Goal: Task Accomplishment & Management: Use online tool/utility

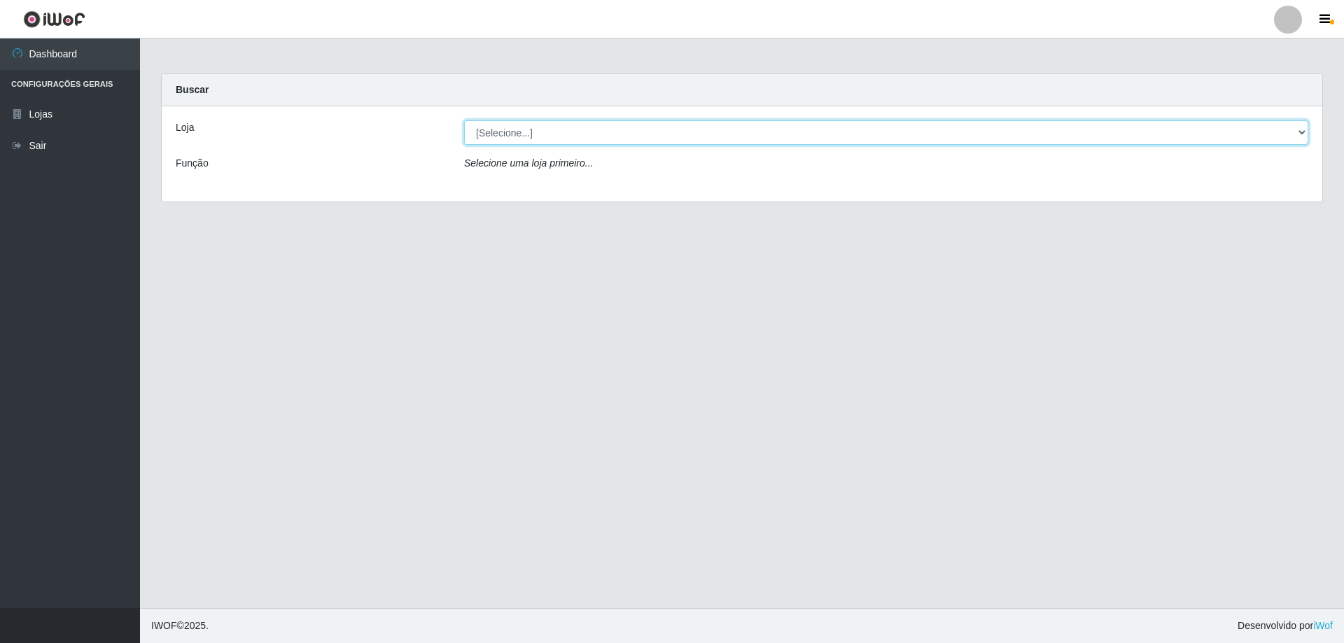
click at [615, 129] on select "[Selecione...] Atacado Vem - [STREET_ADDRESS]" at bounding box center [886, 132] width 844 height 25
select select "461"
click at [464, 120] on select "[Selecione...] Atacado Vem - [STREET_ADDRESS]" at bounding box center [886, 132] width 844 height 25
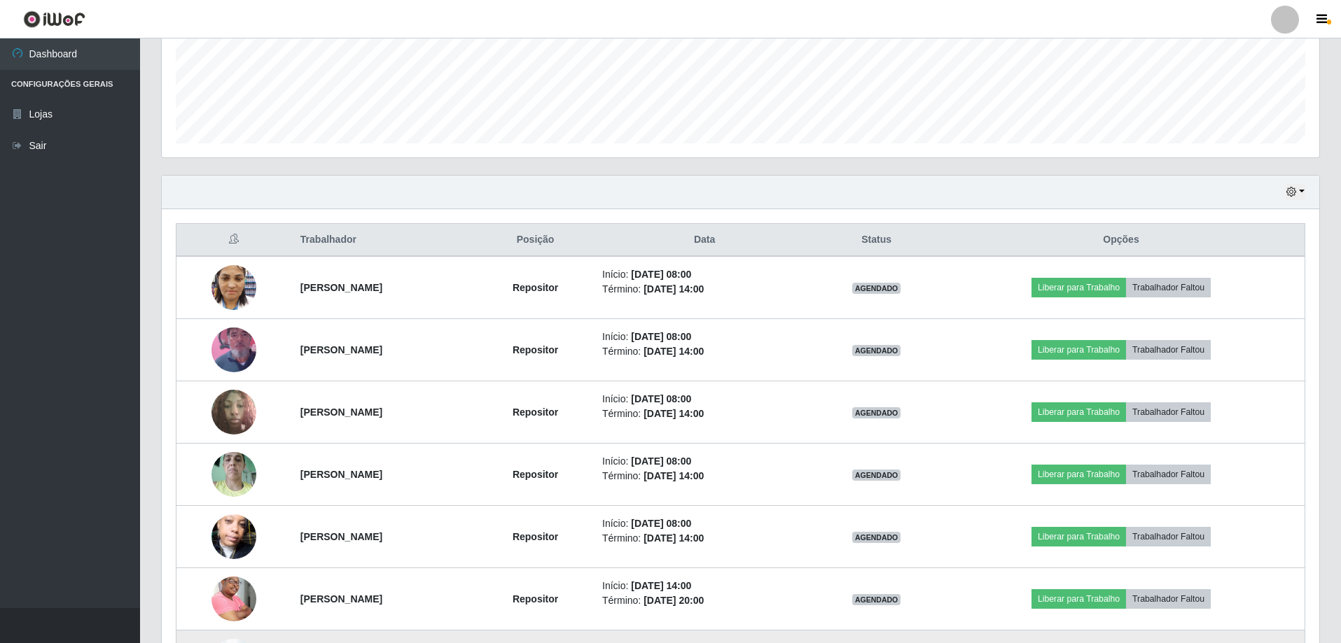
scroll to position [178, 0]
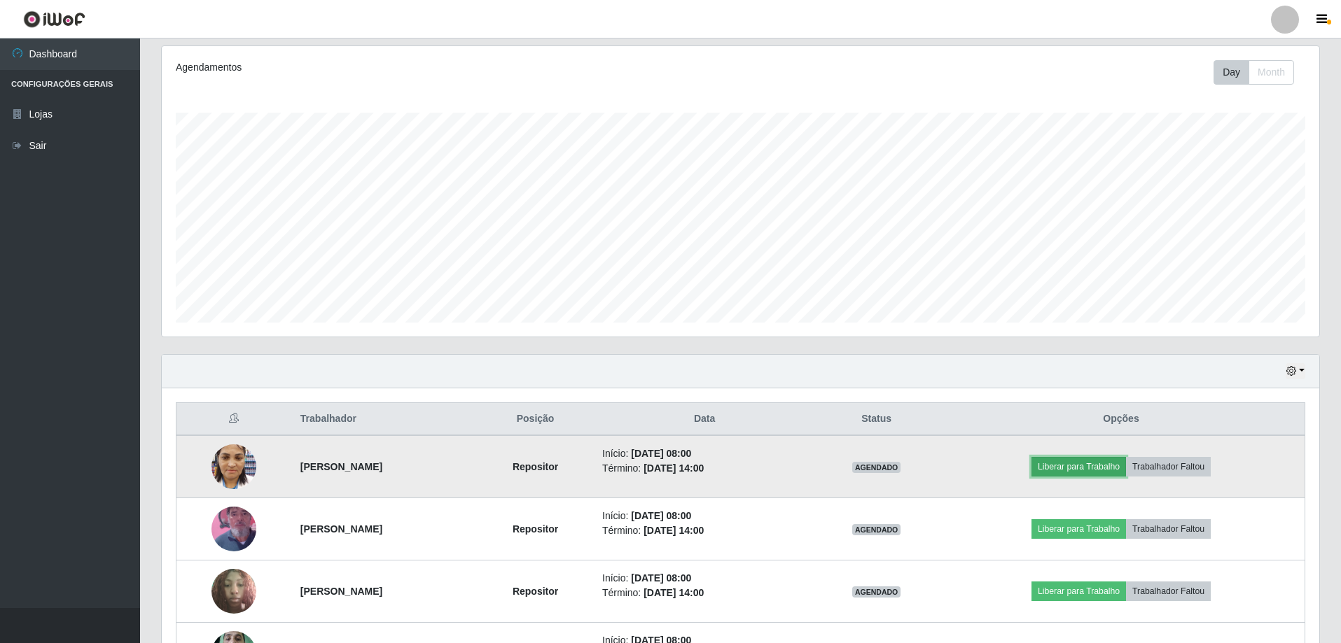
click at [1100, 467] on button "Liberar para Trabalho" at bounding box center [1078, 467] width 95 height 20
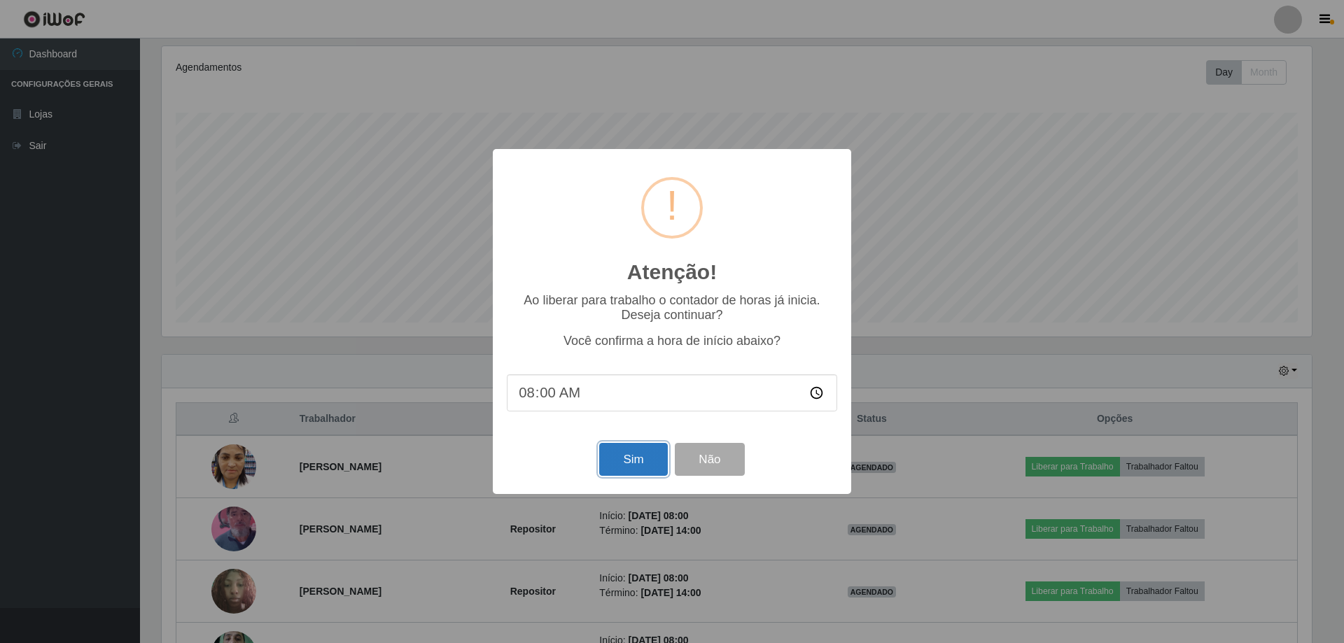
click at [636, 464] on button "Sim" at bounding box center [633, 459] width 68 height 33
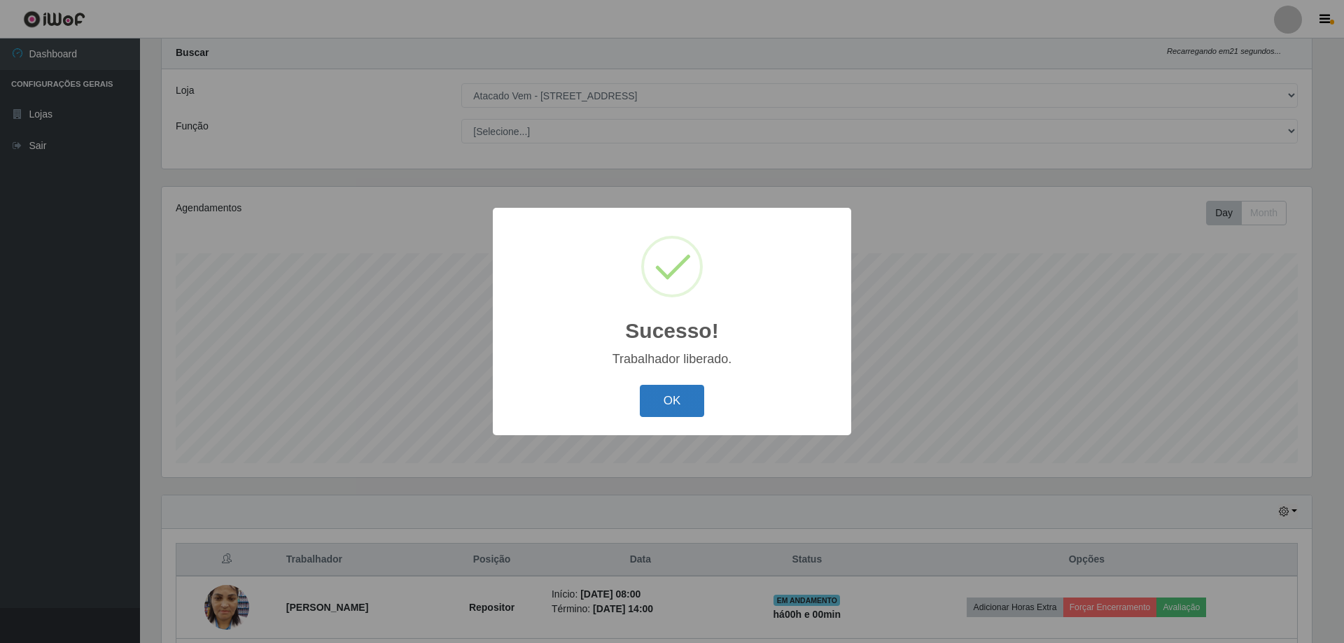
click at [659, 397] on button "OK" at bounding box center [672, 401] width 65 height 33
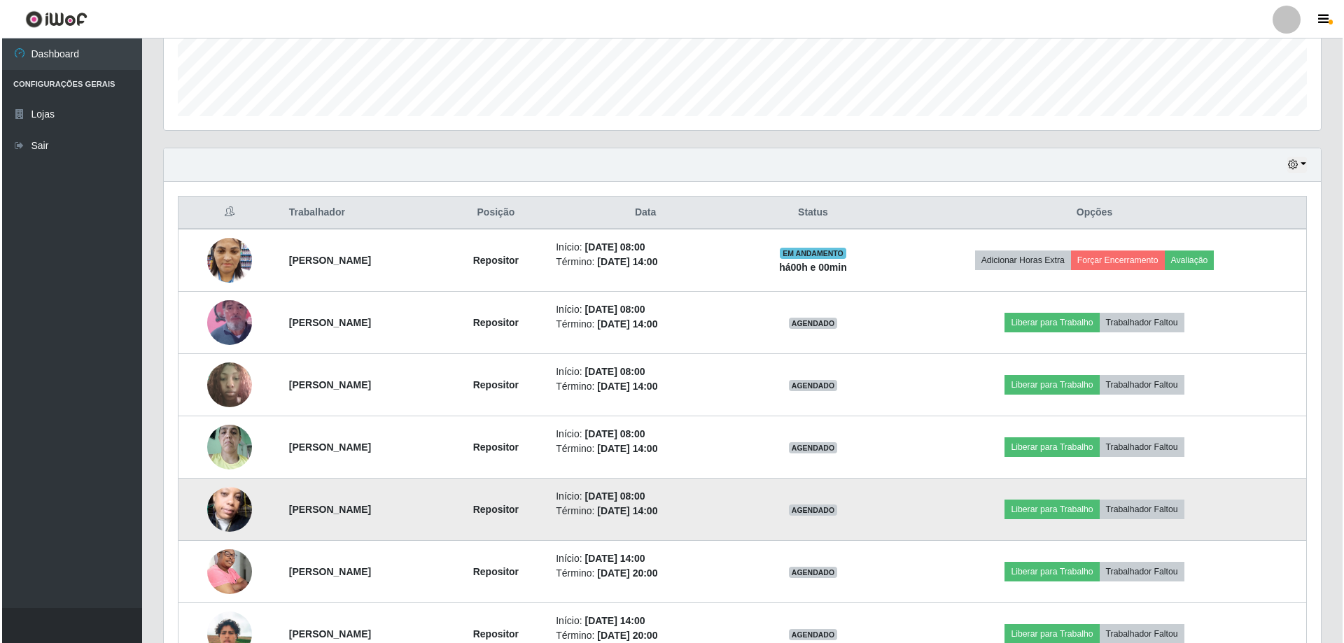
scroll to position [387, 0]
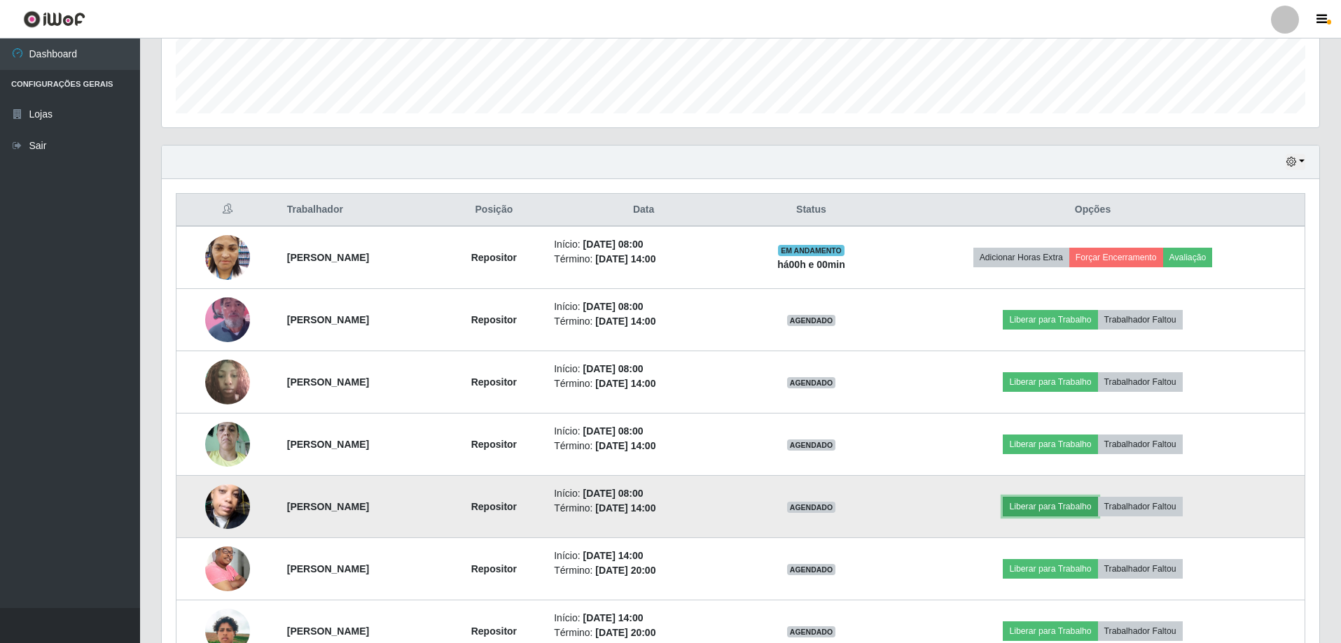
click at [1065, 503] on button "Liberar para Trabalho" at bounding box center [1050, 507] width 95 height 20
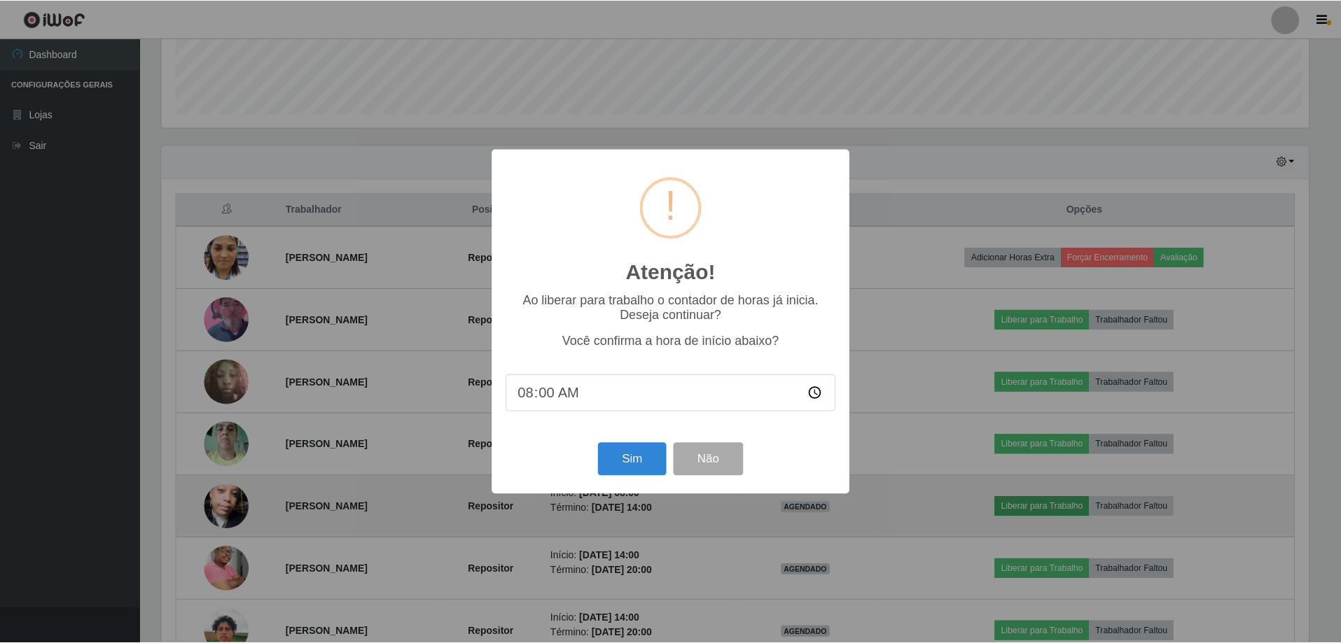
scroll to position [291, 1150]
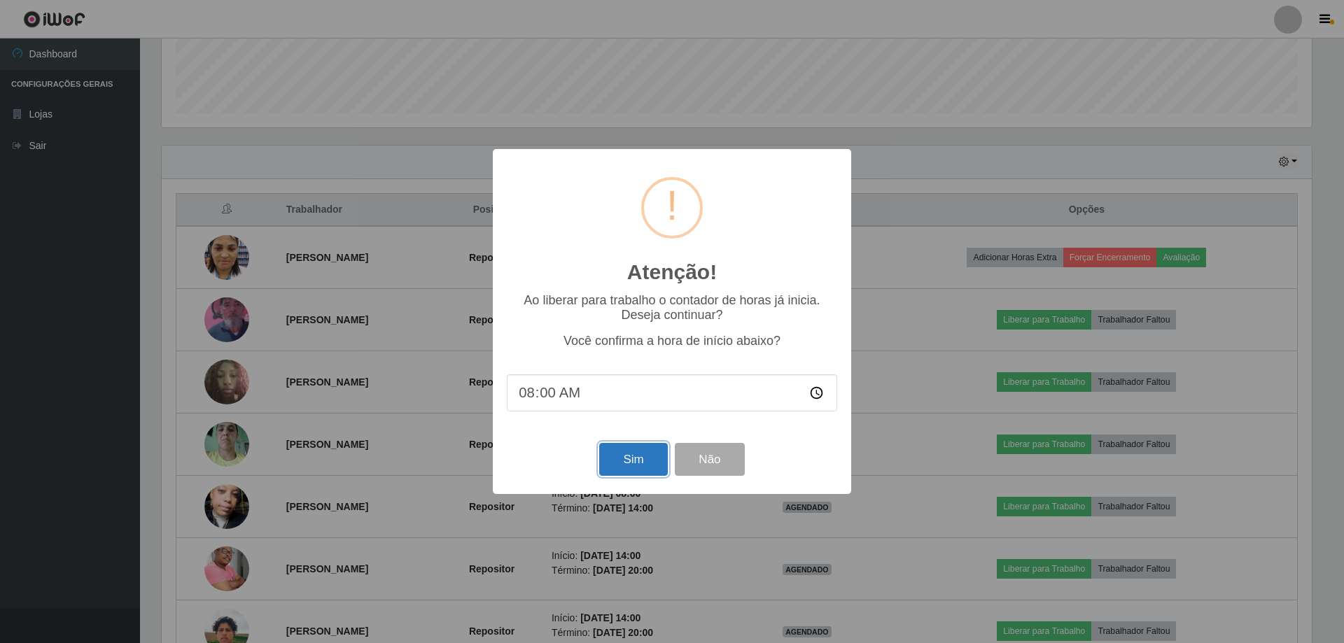
click at [621, 461] on button "Sim" at bounding box center [633, 459] width 68 height 33
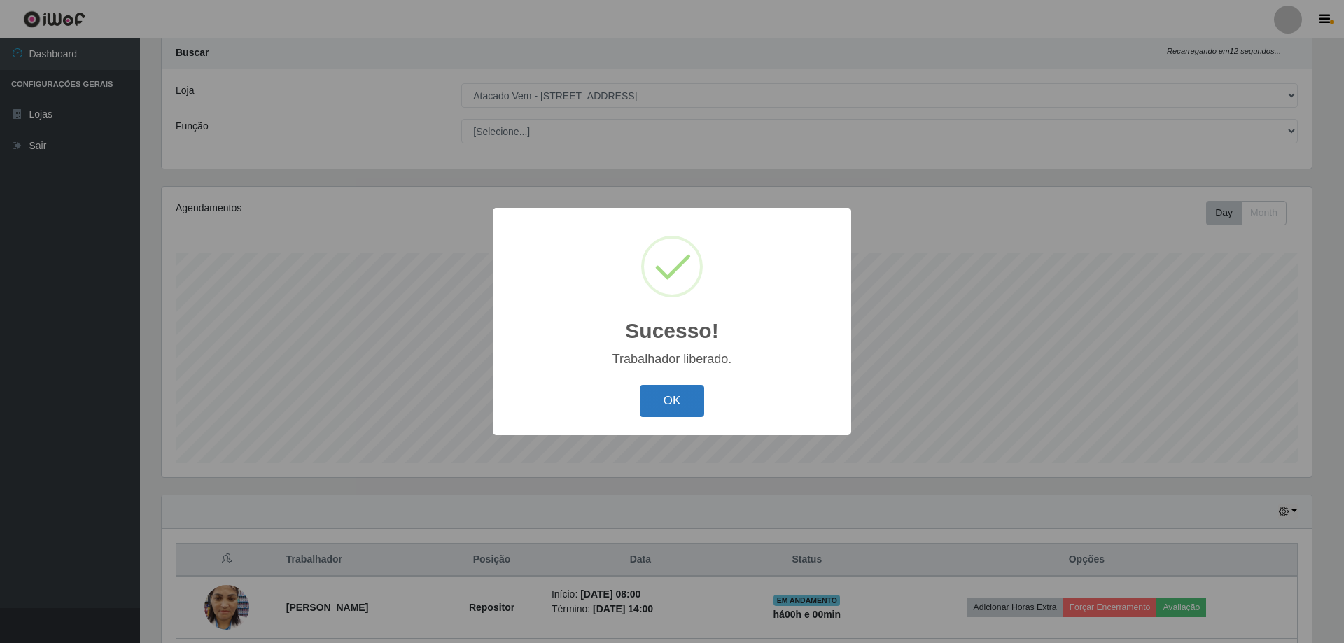
click at [675, 400] on button "OK" at bounding box center [672, 401] width 65 height 33
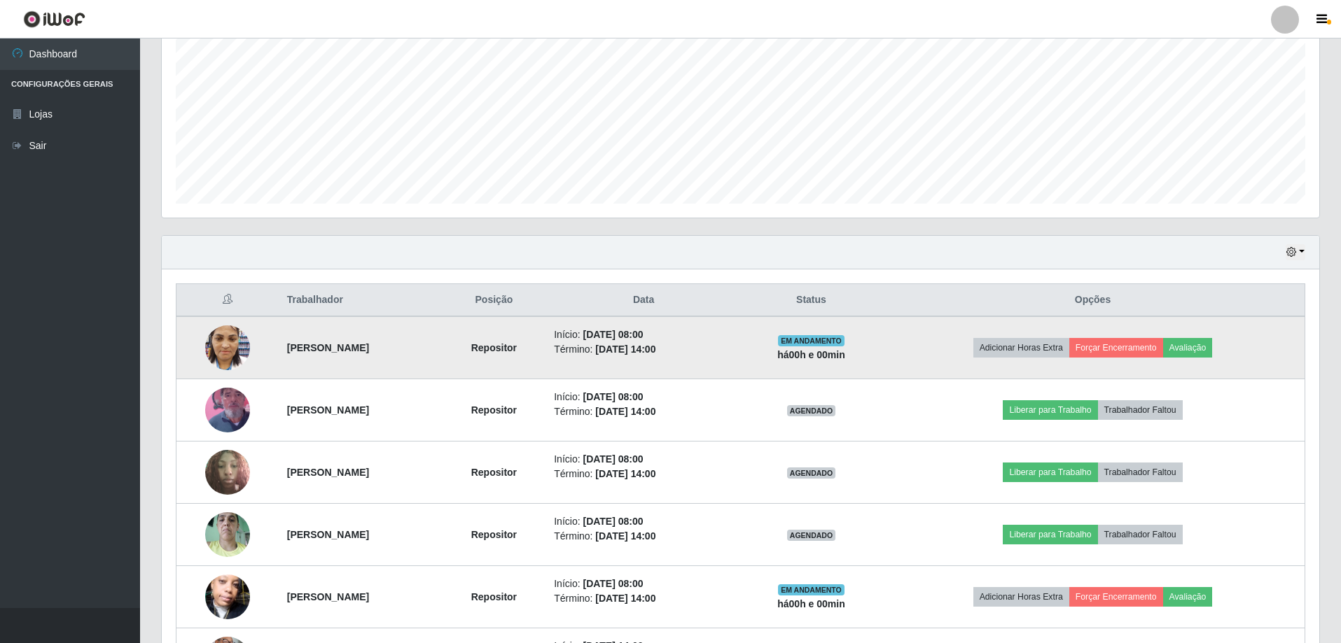
scroll to position [387, 0]
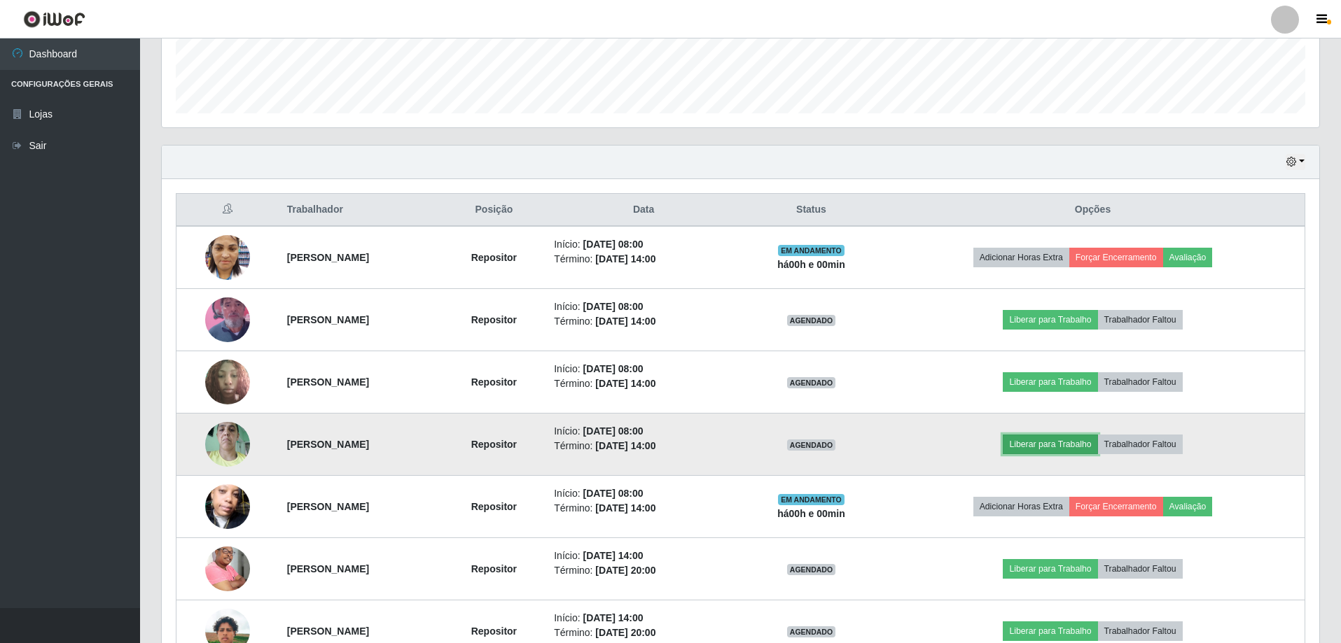
click at [1055, 441] on button "Liberar para Trabalho" at bounding box center [1050, 445] width 95 height 20
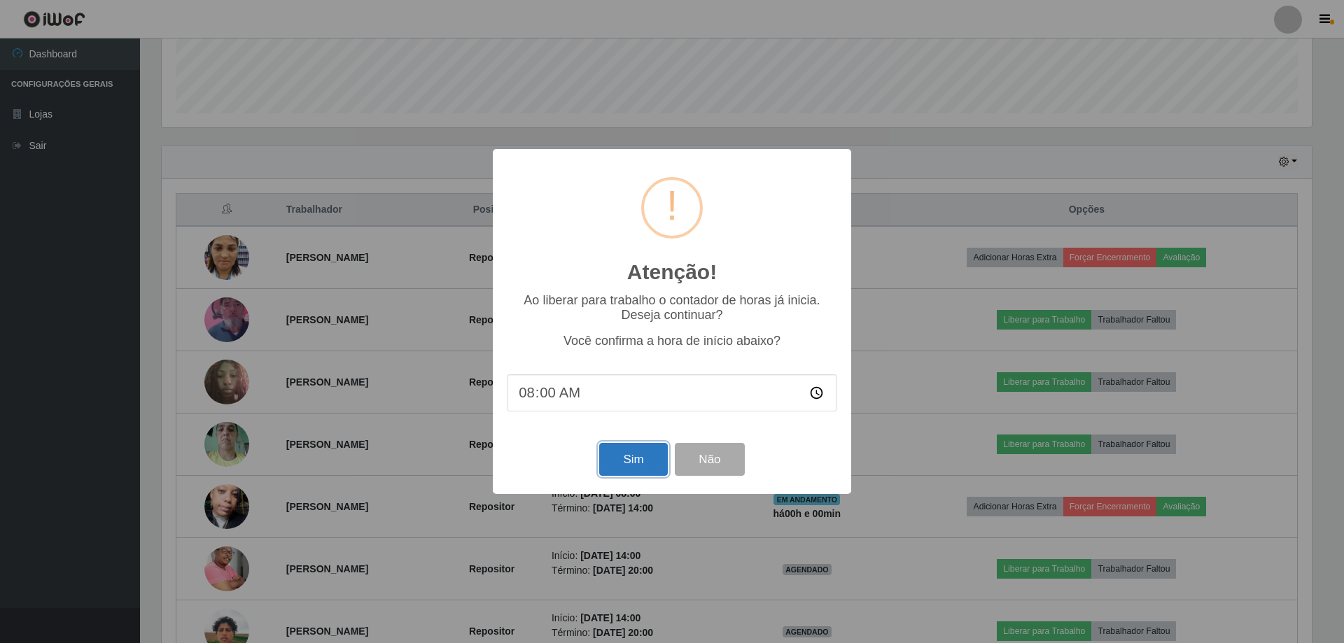
click at [650, 466] on button "Sim" at bounding box center [633, 459] width 68 height 33
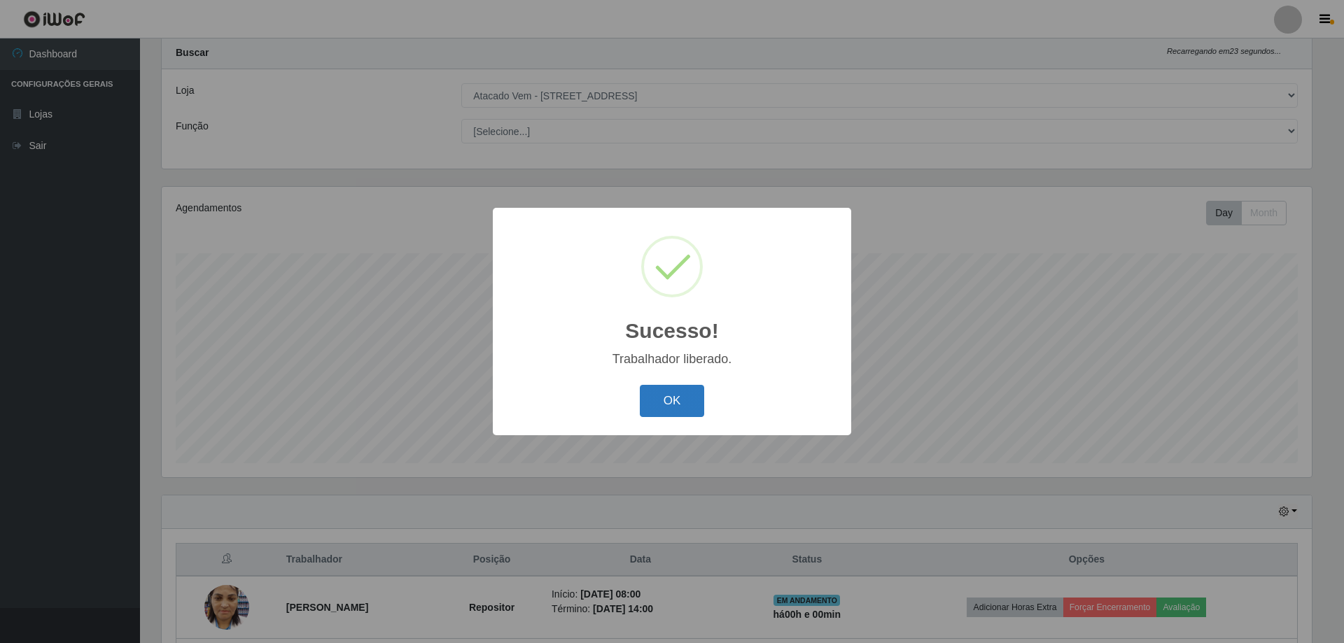
click at [677, 409] on button "OK" at bounding box center [672, 401] width 65 height 33
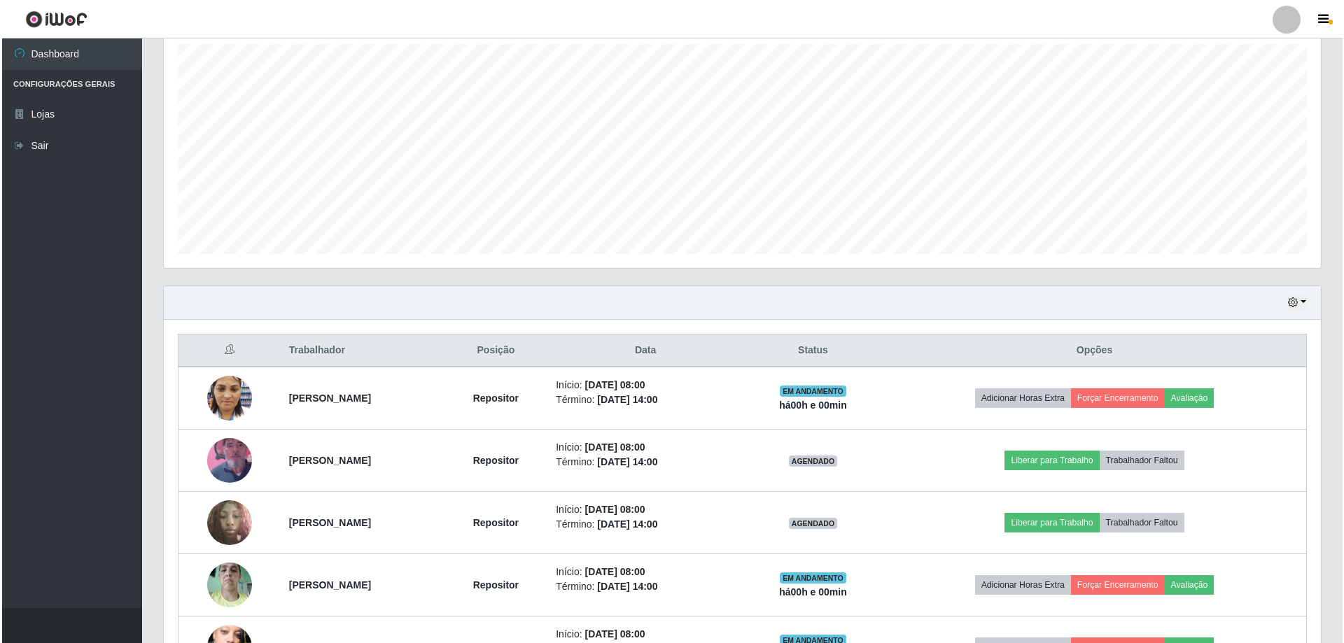
scroll to position [0, 0]
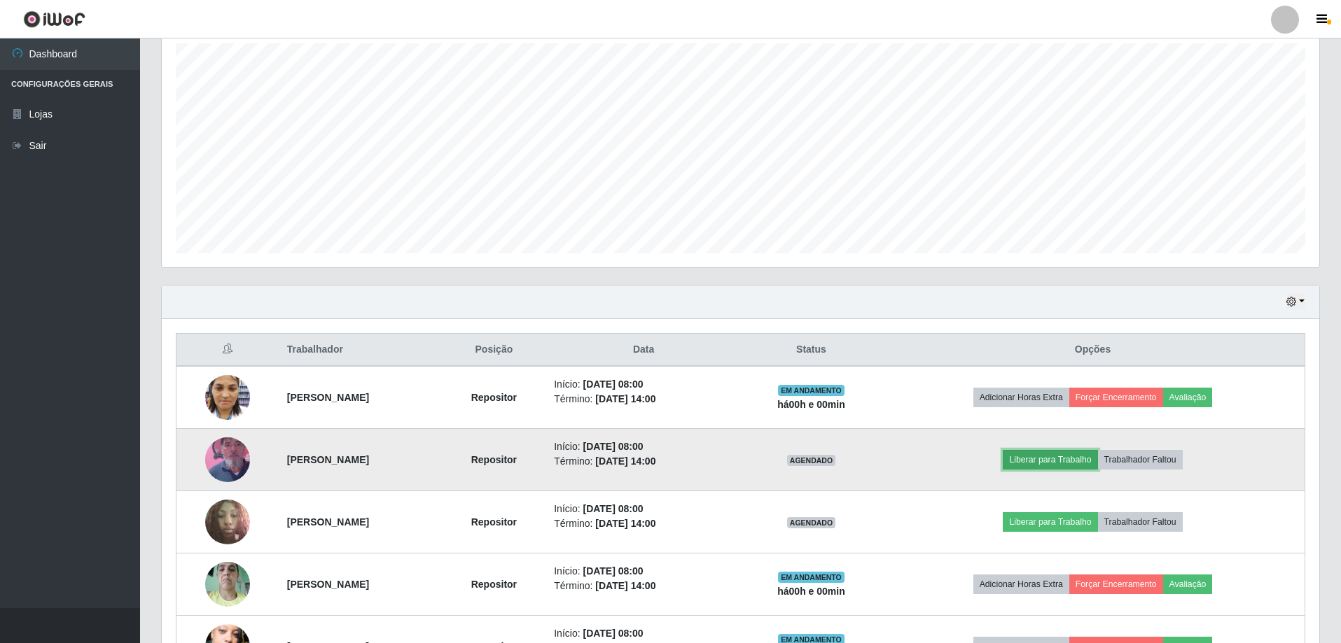
click at [1071, 453] on button "Liberar para Trabalho" at bounding box center [1050, 460] width 95 height 20
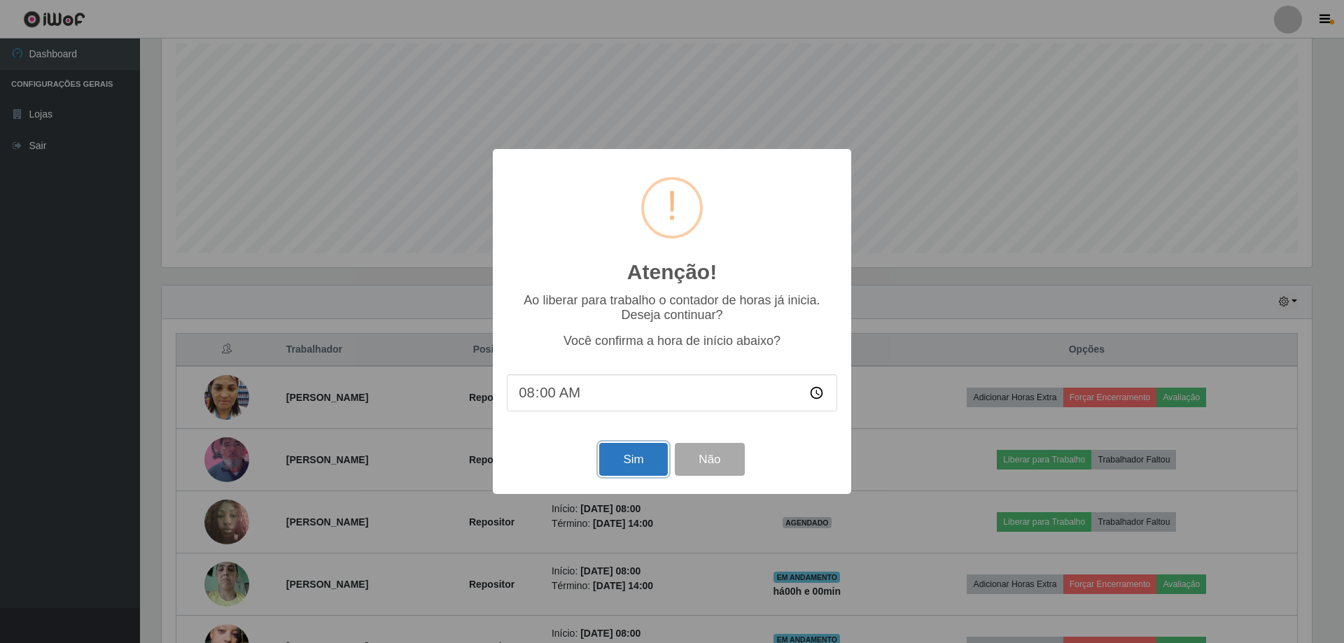
click at [623, 457] on button "Sim" at bounding box center [633, 459] width 68 height 33
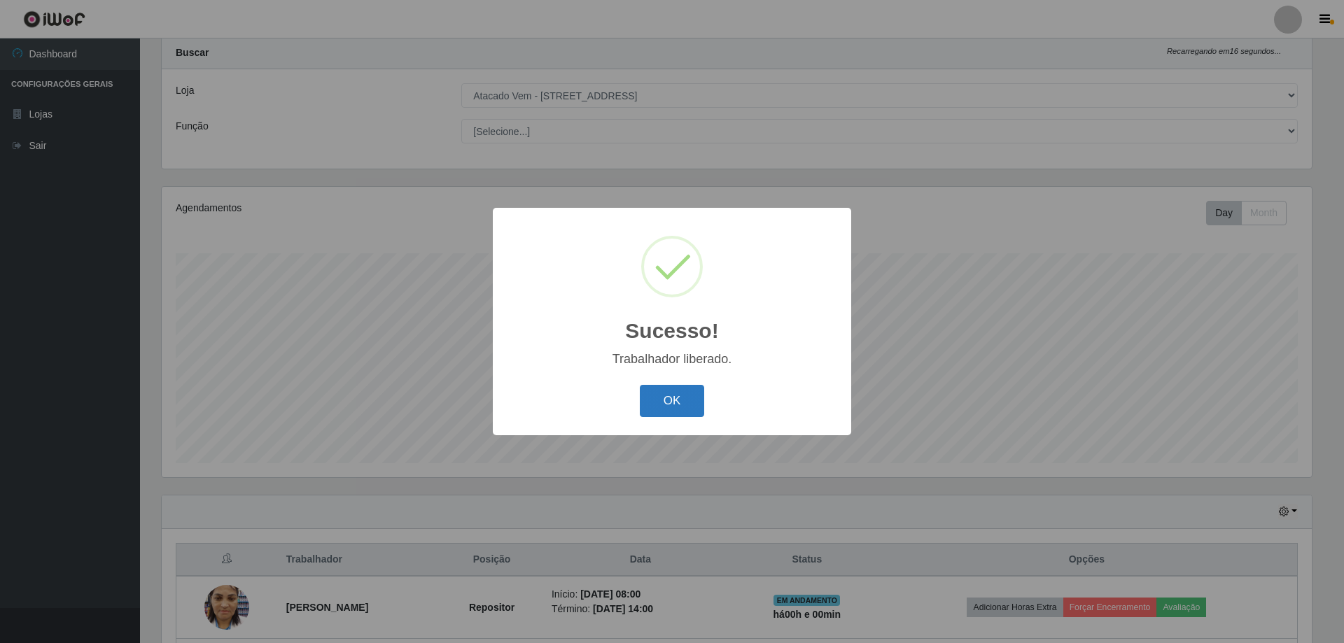
click at [702, 400] on button "OK" at bounding box center [672, 401] width 65 height 33
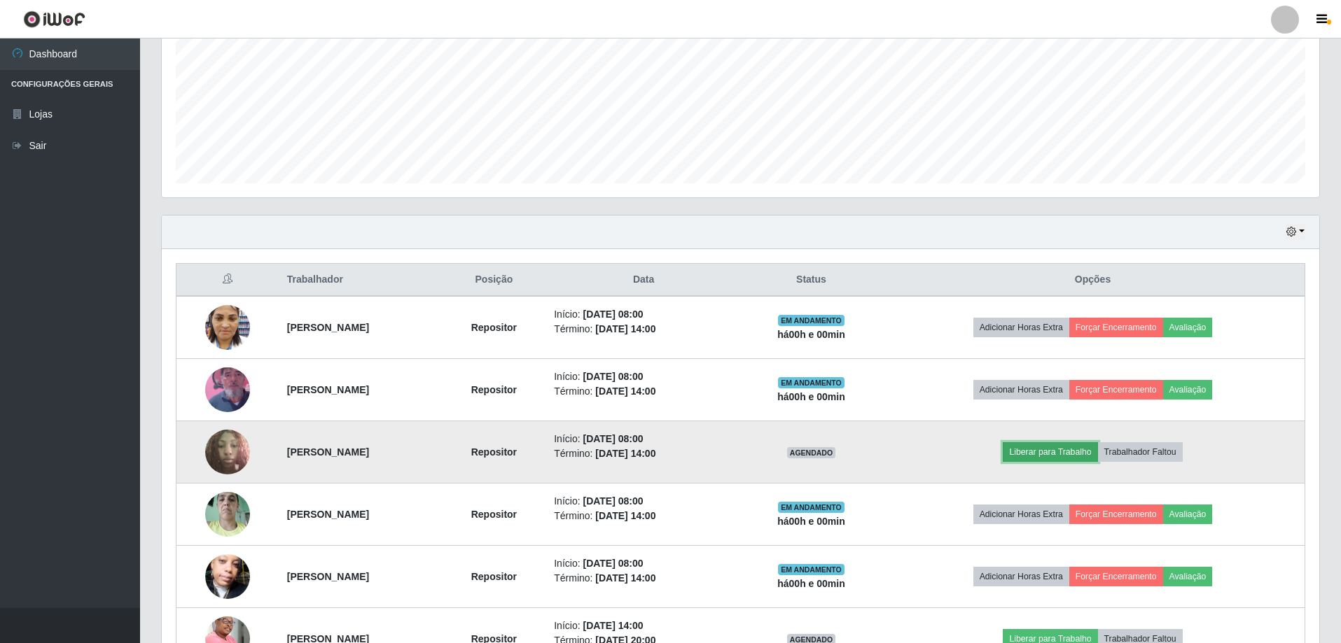
click at [1097, 449] on button "Liberar para Trabalho" at bounding box center [1050, 453] width 95 height 20
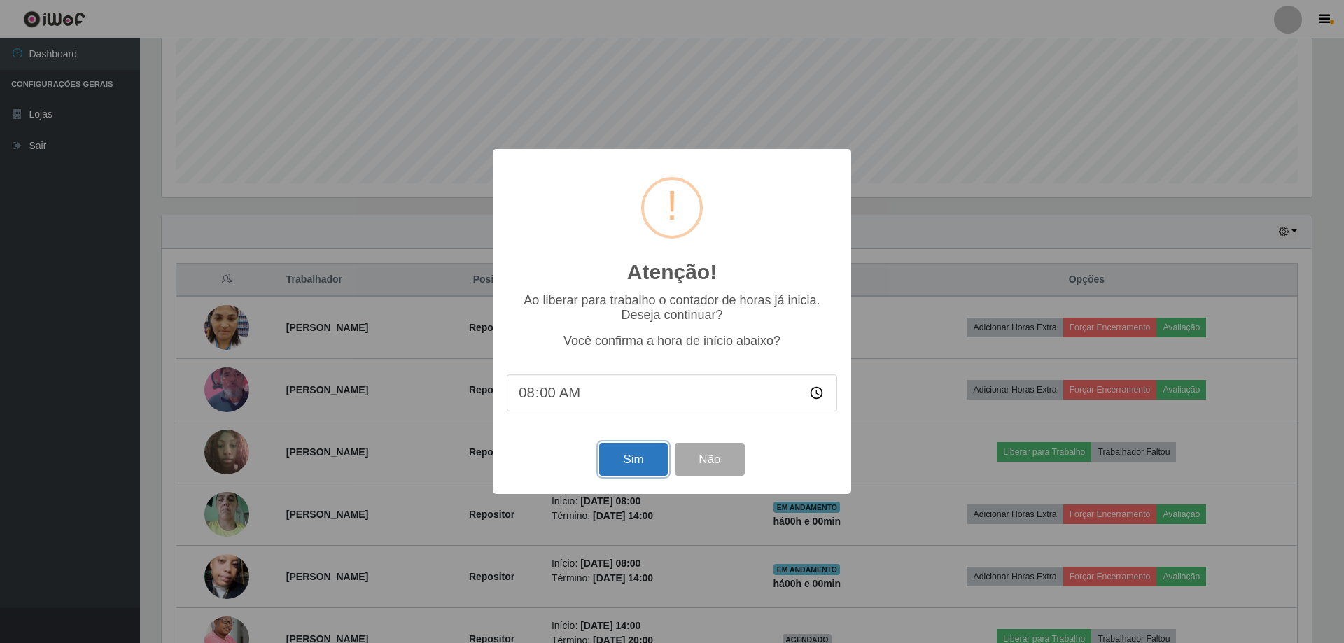
click at [635, 472] on button "Sim" at bounding box center [633, 459] width 68 height 33
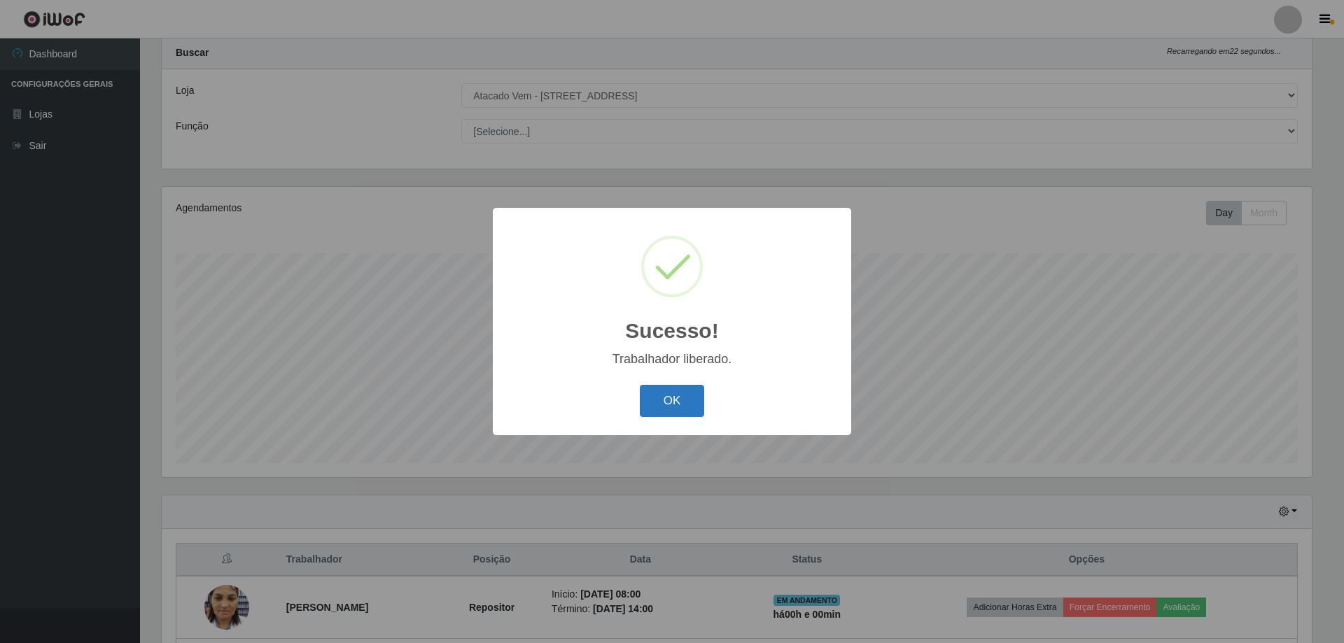
click at [661, 399] on button "OK" at bounding box center [672, 401] width 65 height 33
